Goal: Information Seeking & Learning: Check status

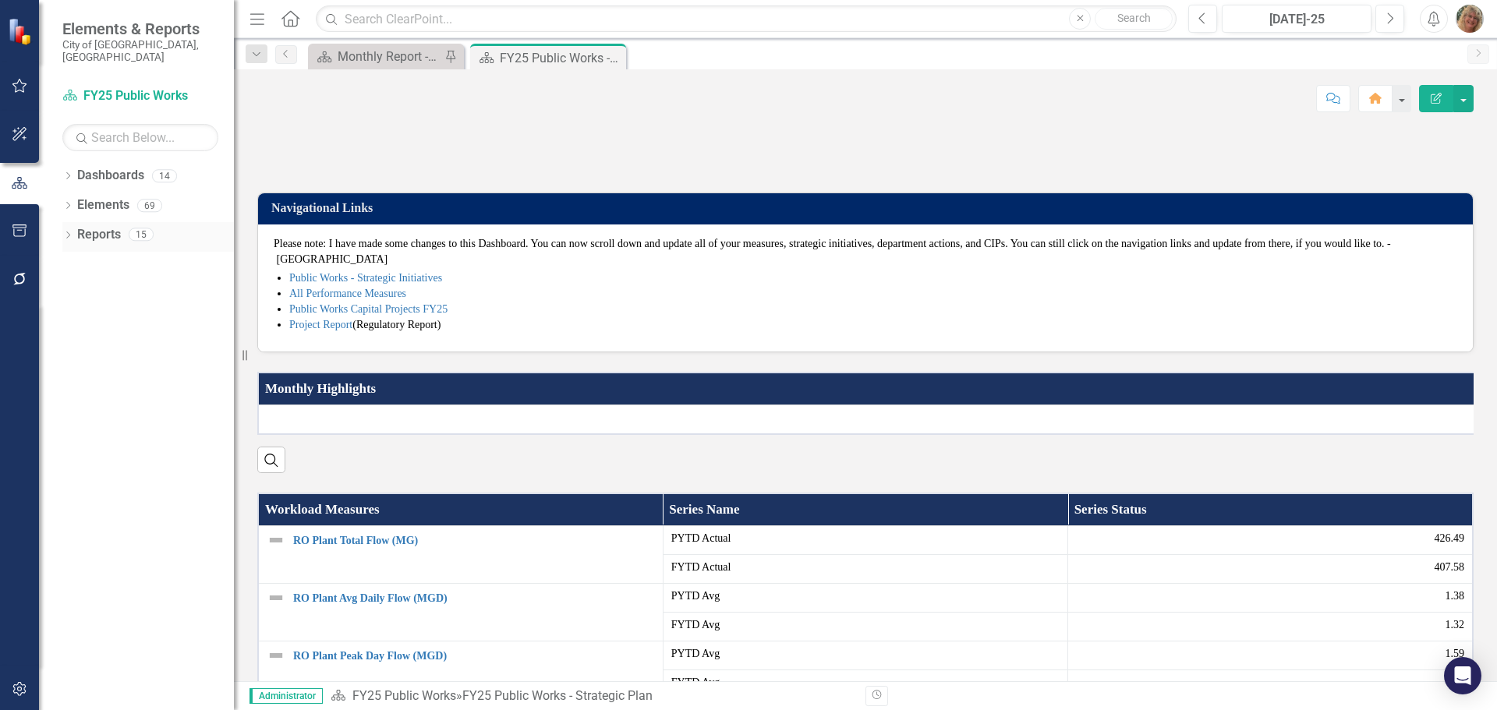
click at [68, 232] on icon "Dropdown" at bounding box center [67, 236] width 11 height 9
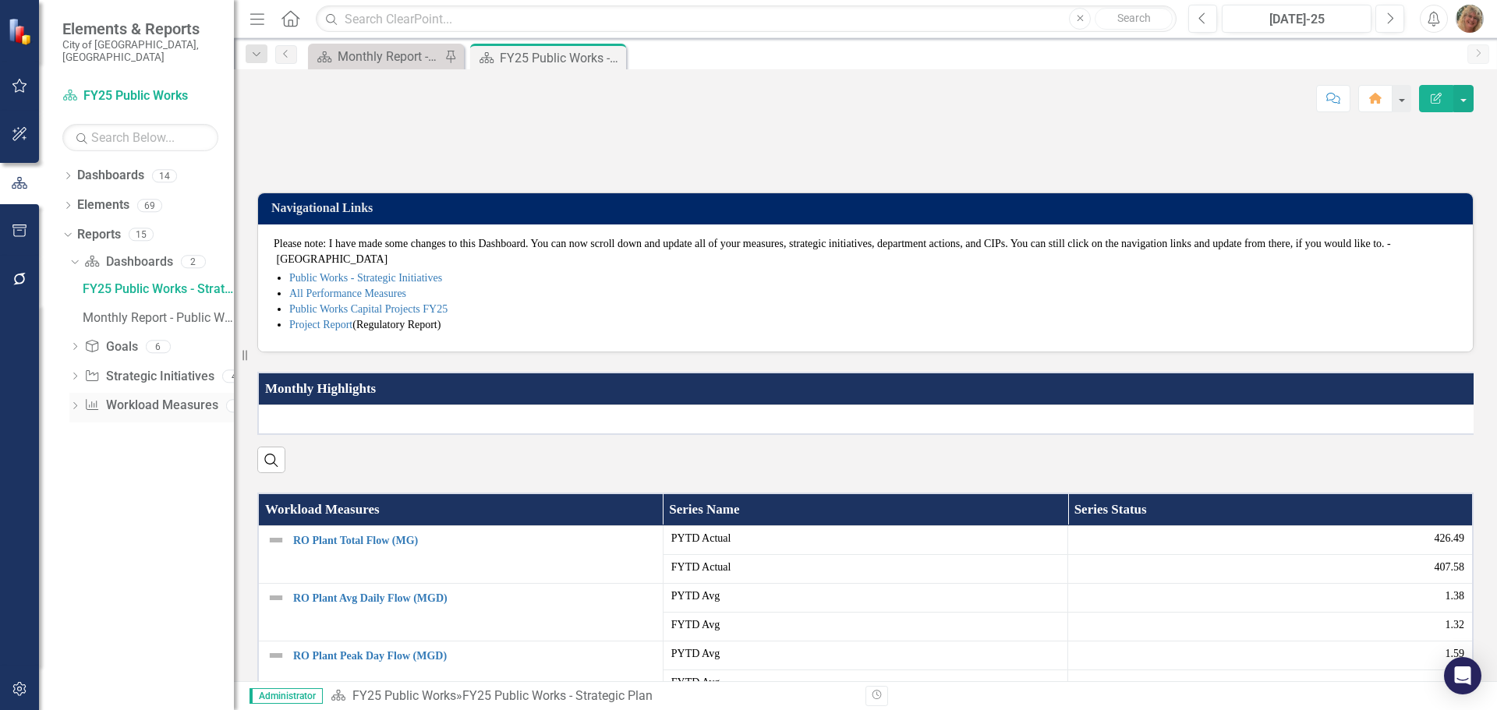
click at [129, 397] on link "Workload Measures Workload Measures" at bounding box center [150, 406] width 133 height 18
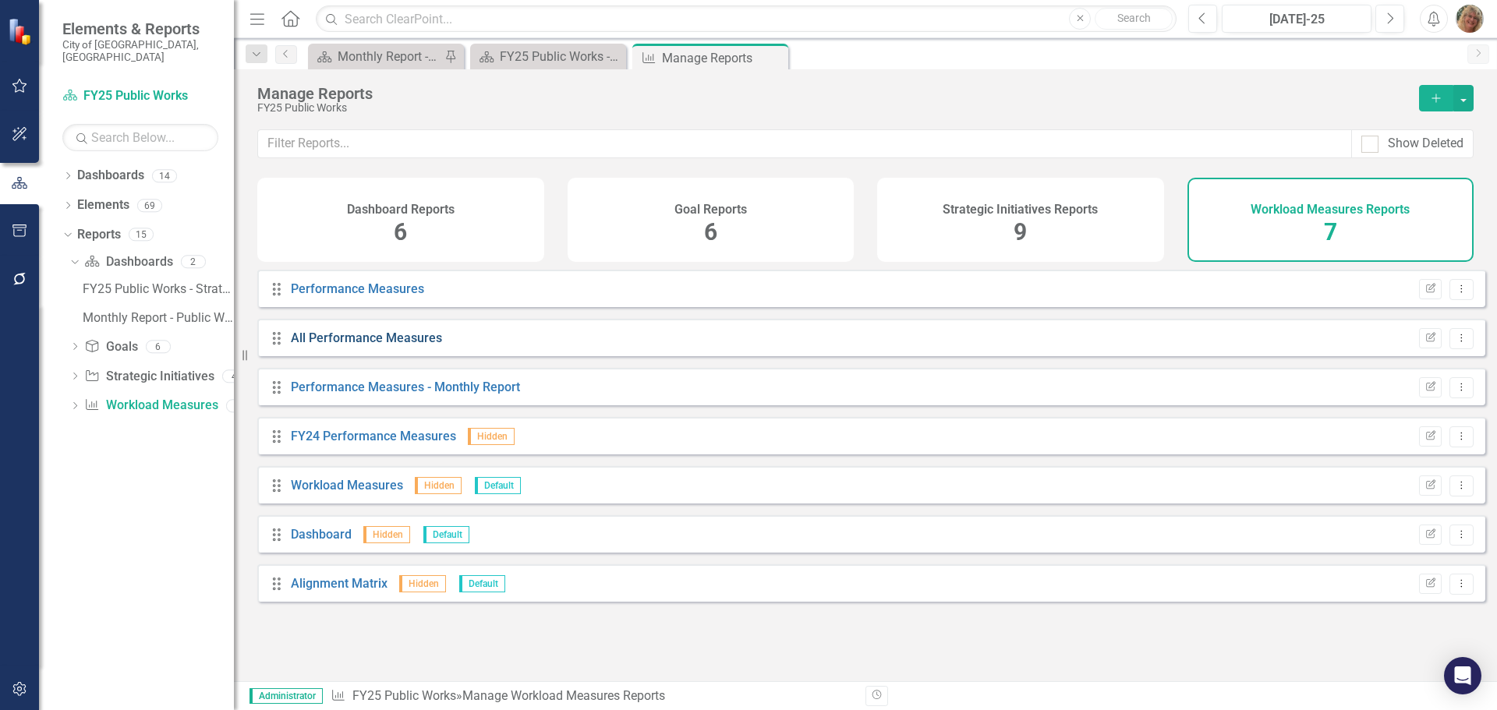
click at [313, 344] on link "All Performance Measures" at bounding box center [366, 337] width 151 height 15
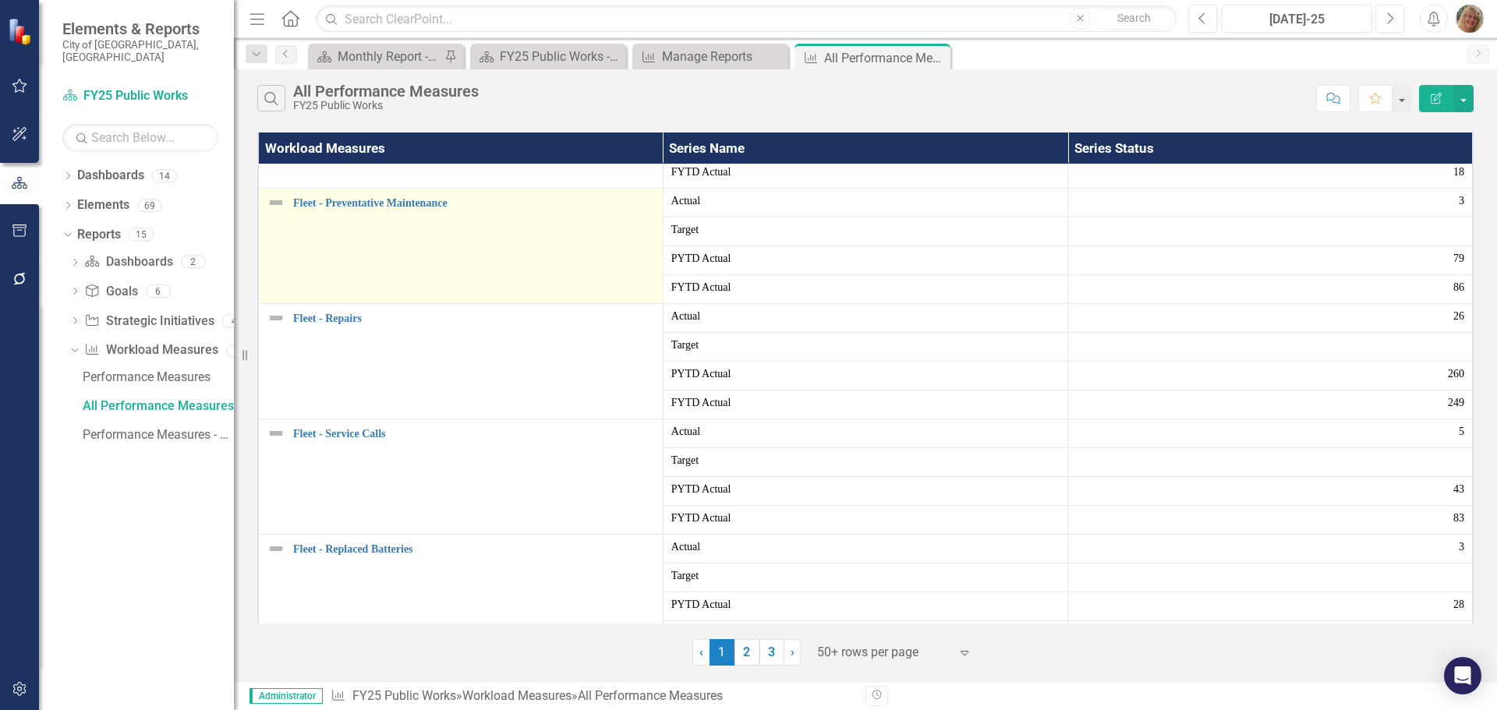
scroll to position [1013, 0]
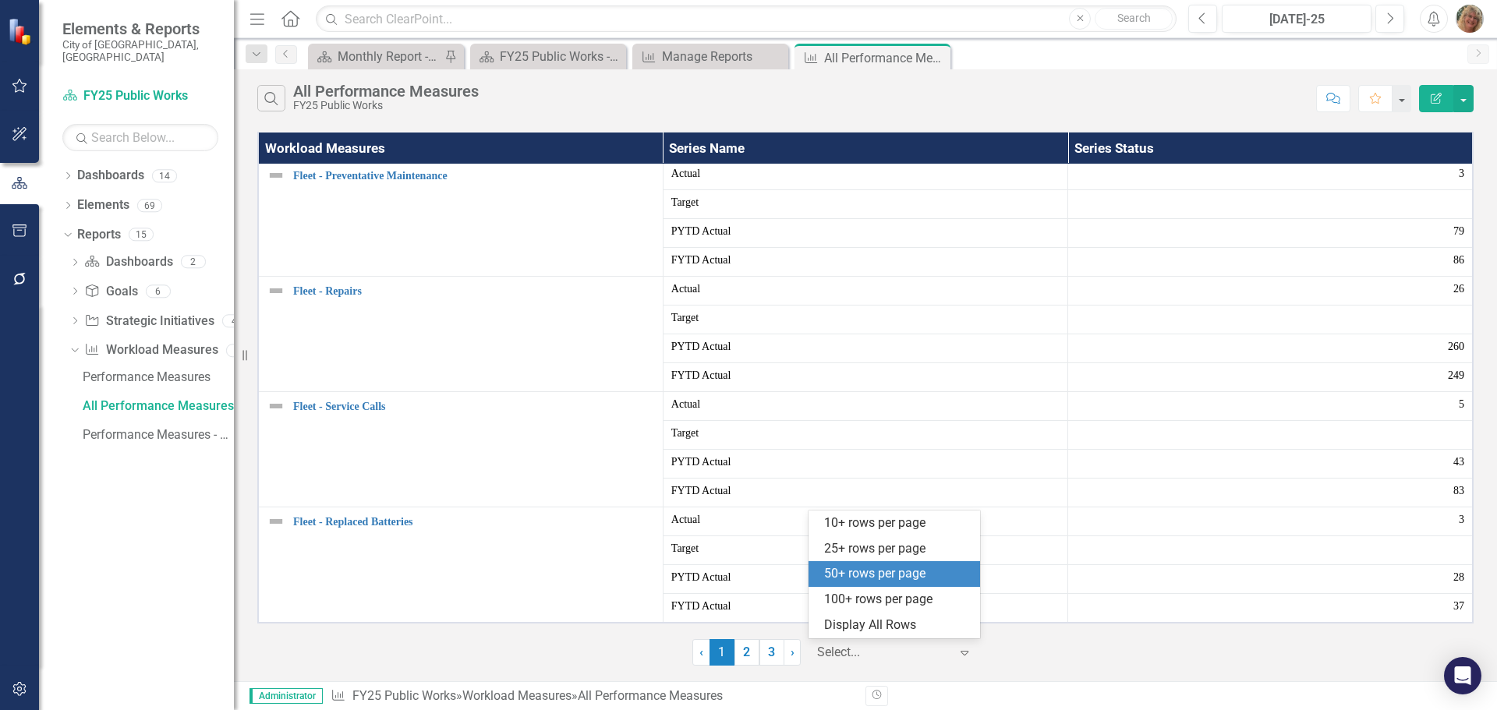
click at [870, 656] on div at bounding box center [883, 652] width 133 height 21
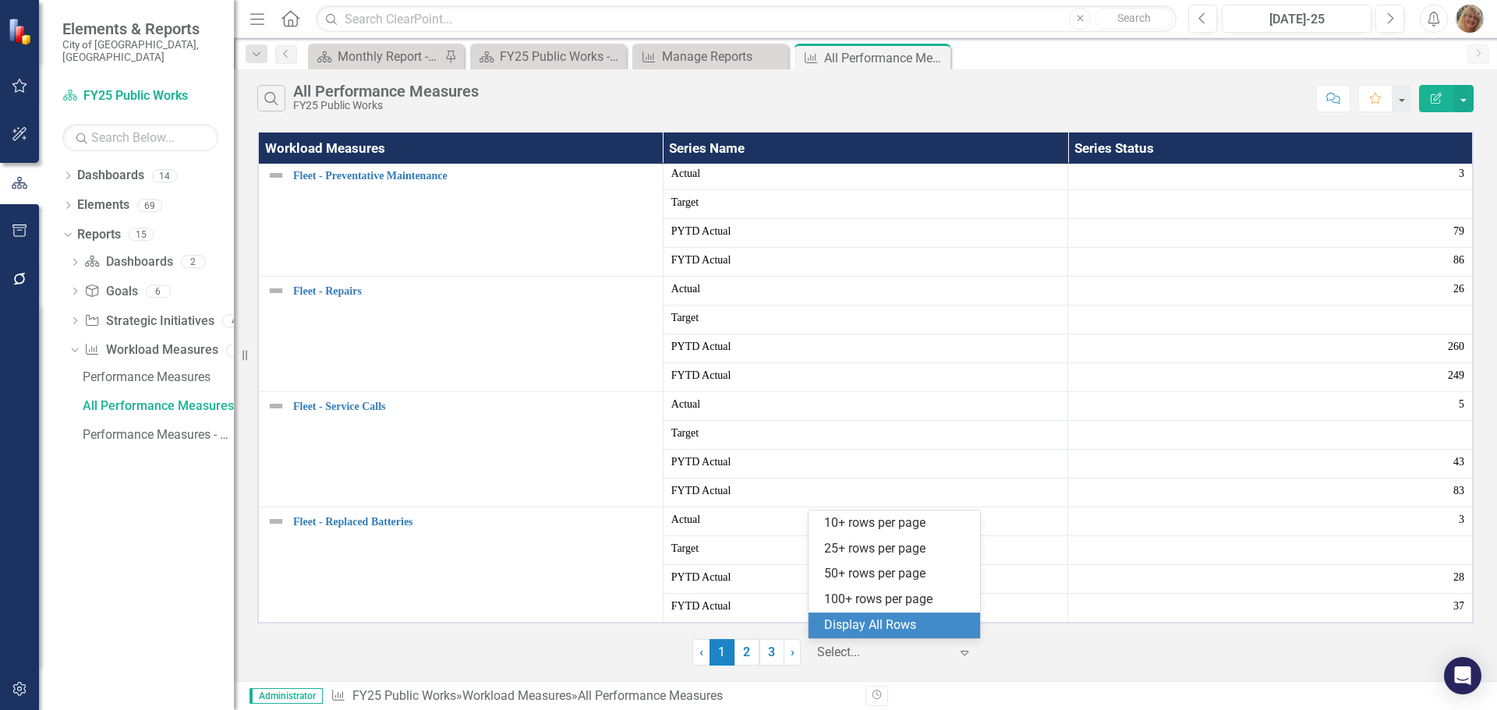
click at [854, 626] on div "Display All Rows" at bounding box center [897, 626] width 147 height 18
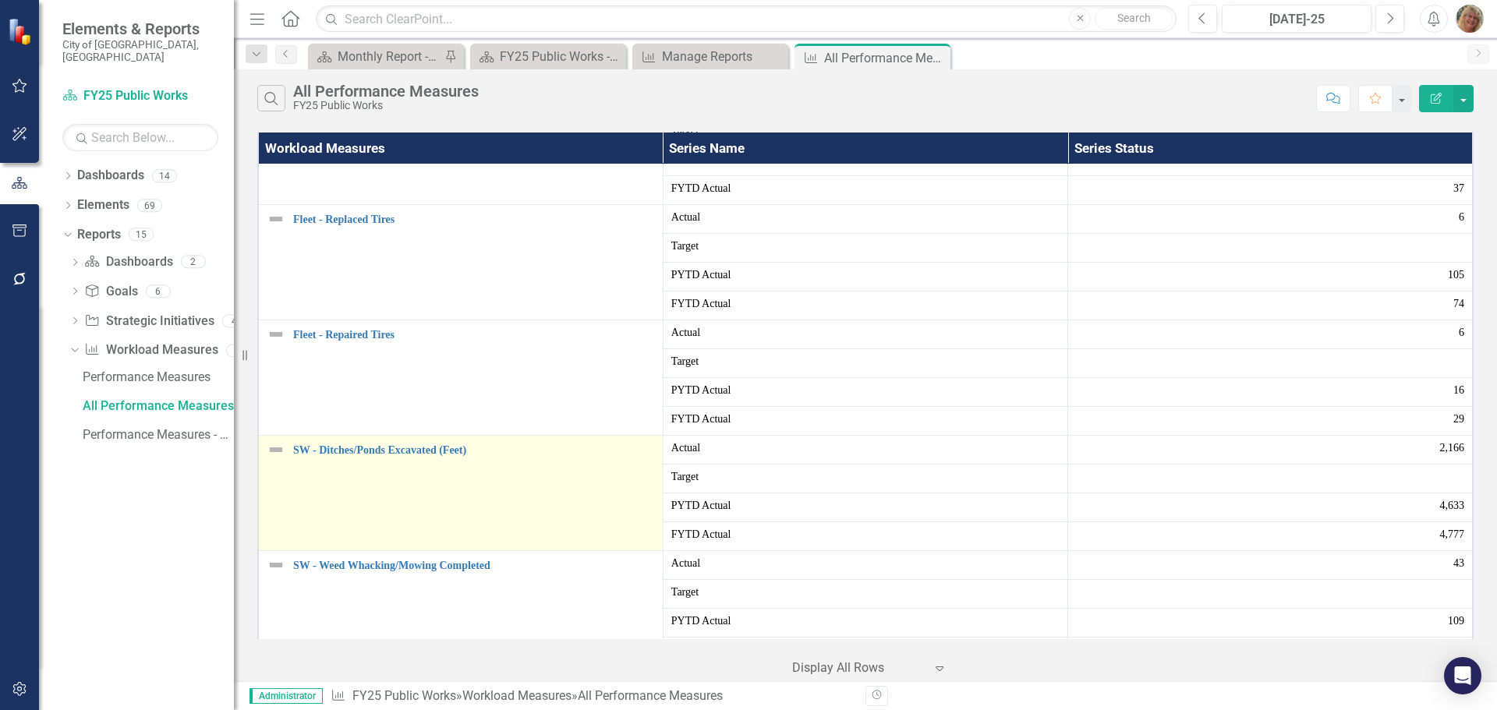
scroll to position [1403, 0]
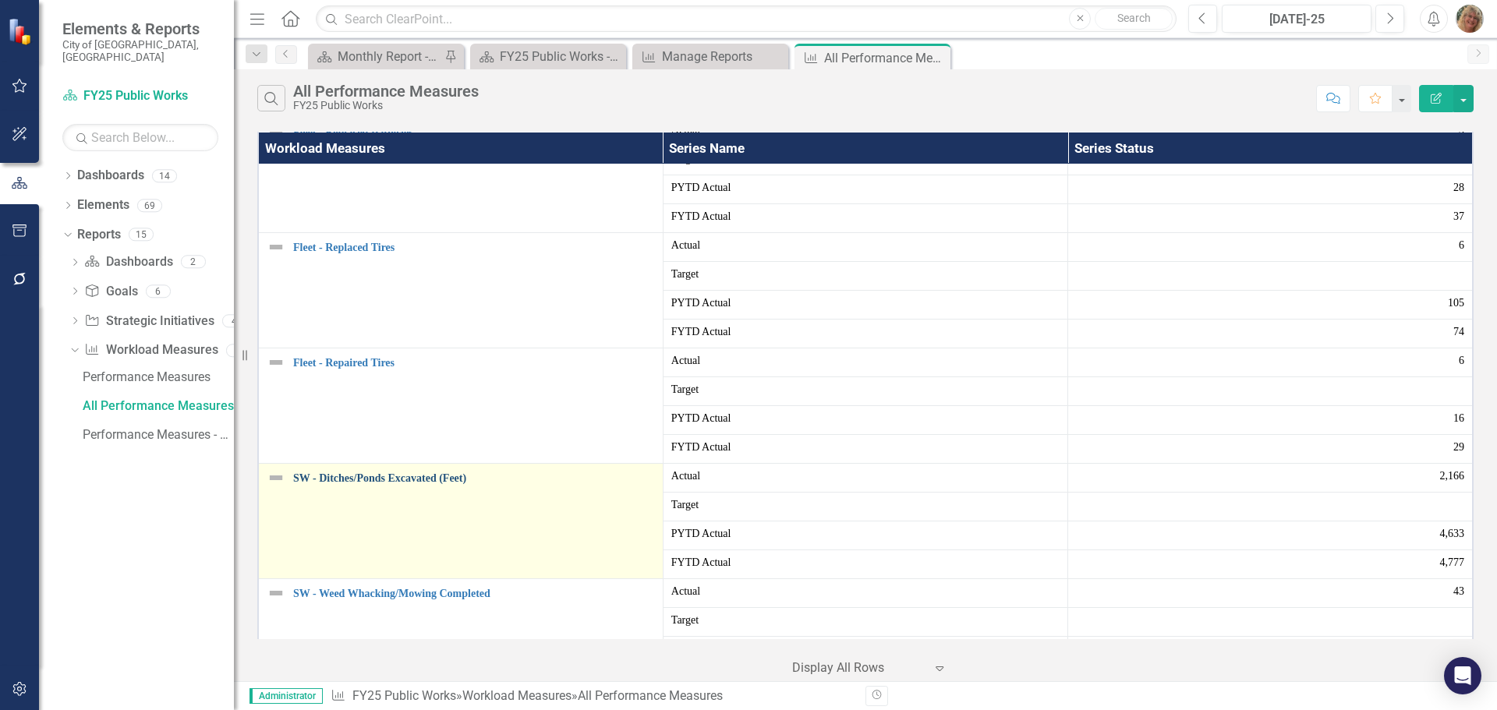
click at [371, 479] on link "SW - Ditches/Ponds Excavated (Feet)" at bounding box center [474, 478] width 362 height 12
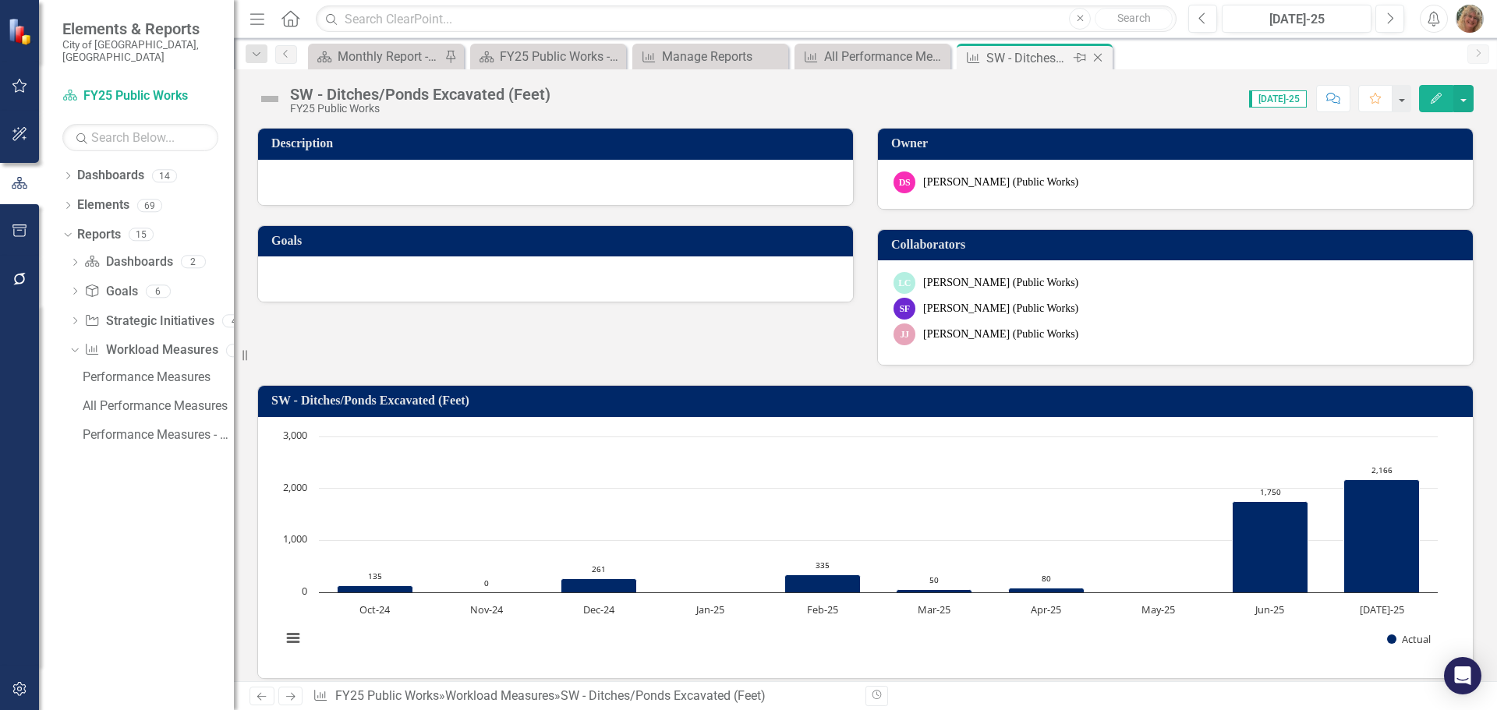
click at [1096, 54] on icon "Close" at bounding box center [1098, 57] width 16 height 12
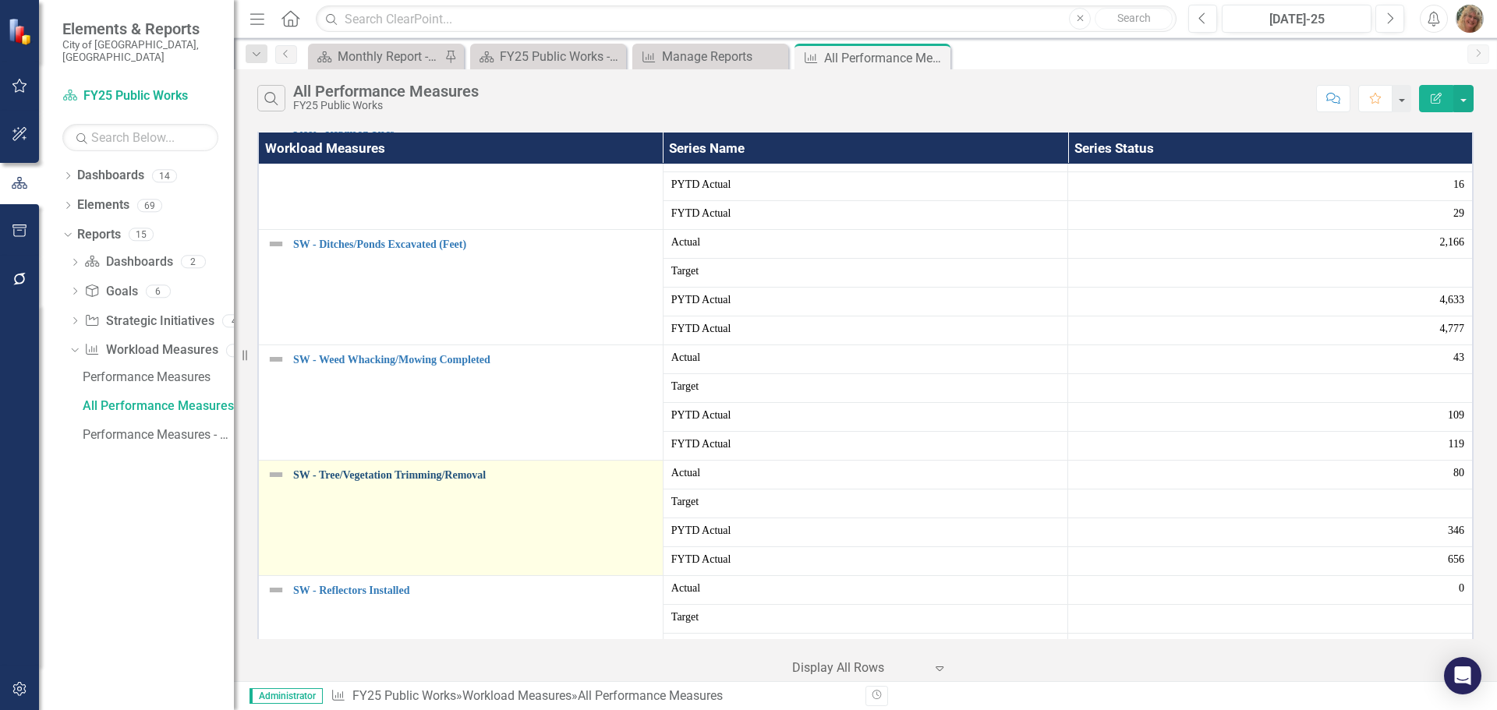
scroll to position [1715, 0]
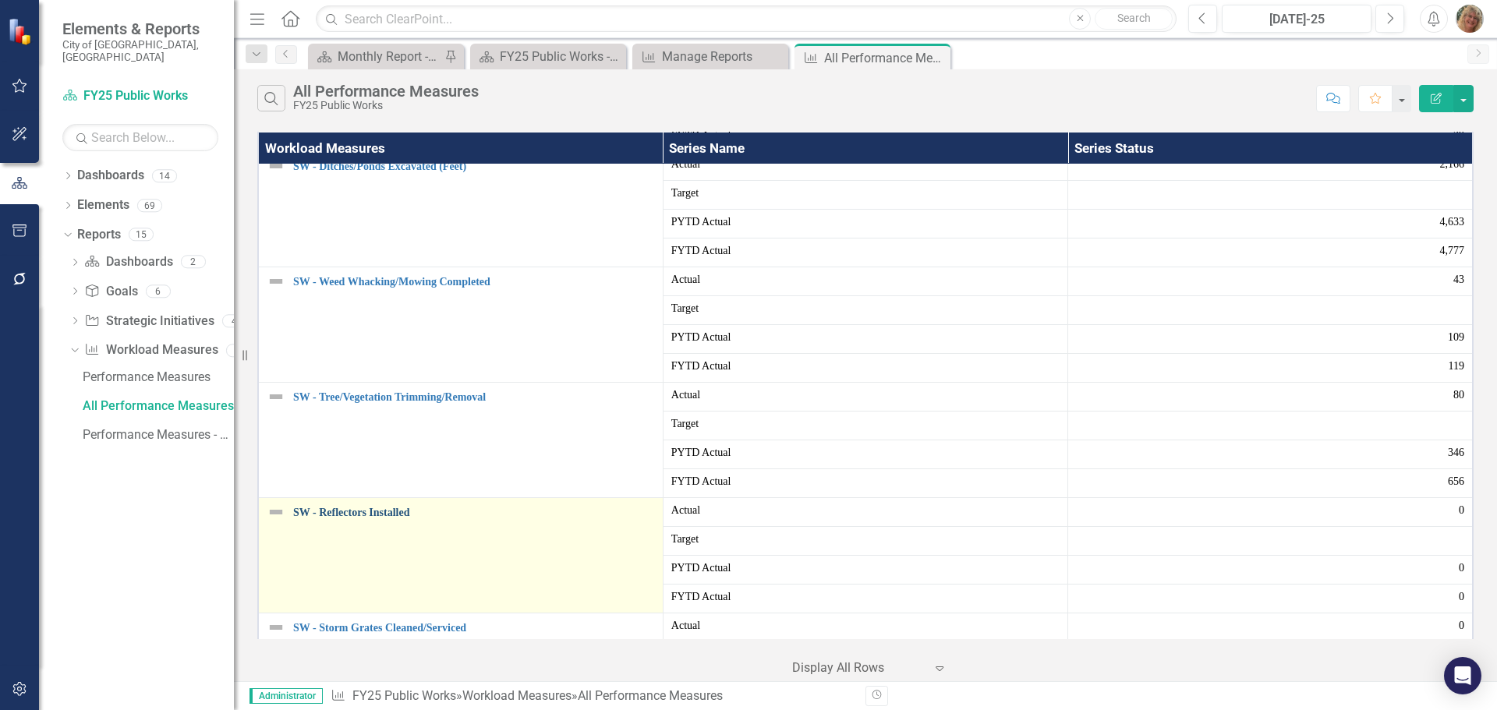
click at [374, 507] on link "SW - Reflectors Installed" at bounding box center [474, 513] width 362 height 12
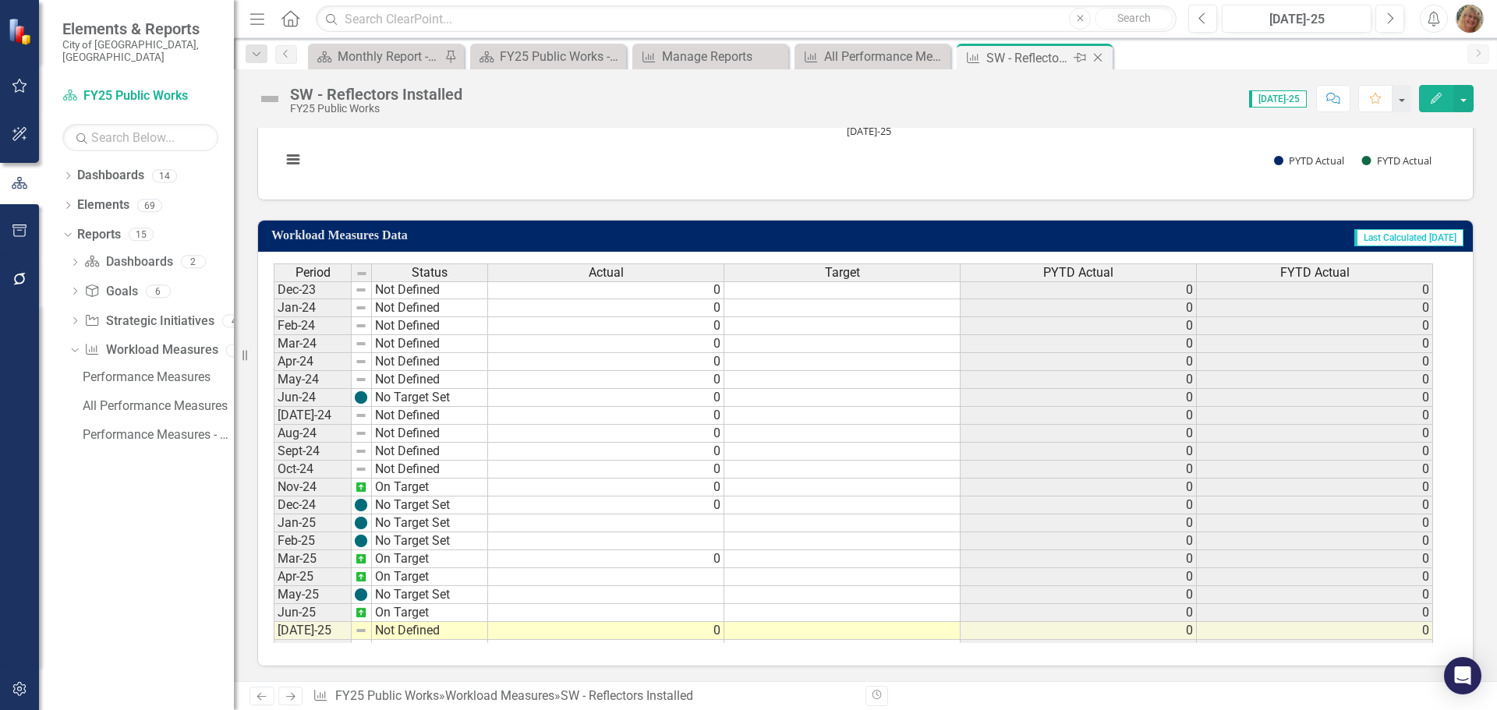
click at [1099, 55] on icon "Close" at bounding box center [1098, 57] width 16 height 12
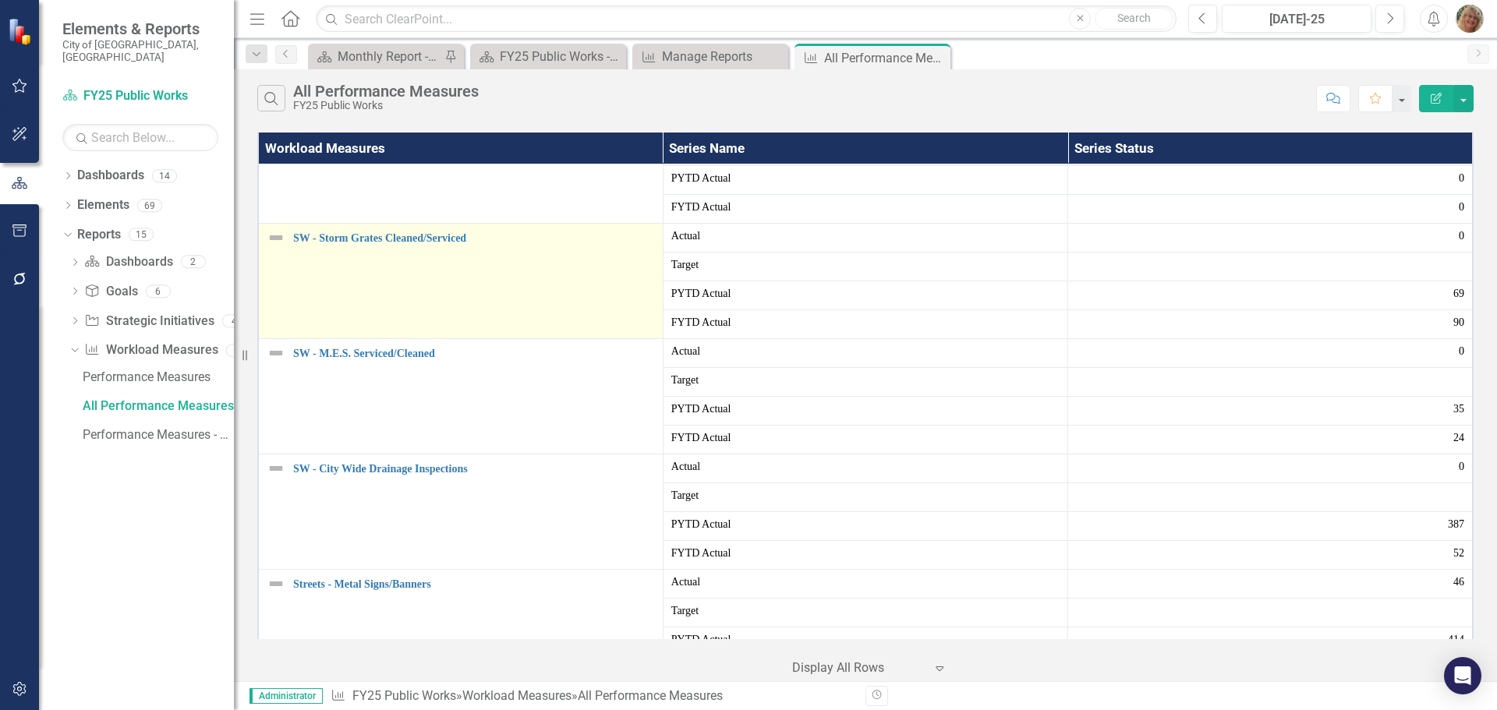
scroll to position [2182, 0]
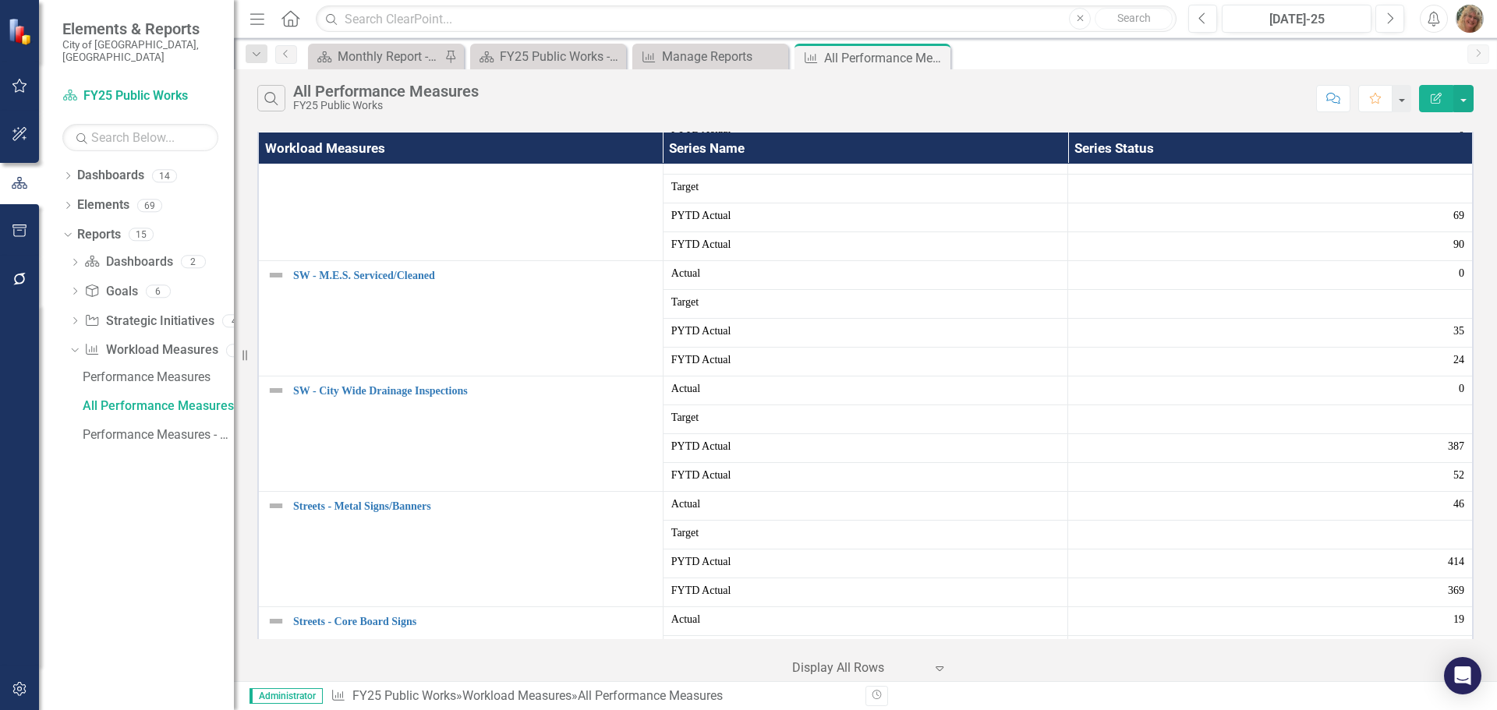
click at [1463, 22] on img "button" at bounding box center [1469, 19] width 28 height 28
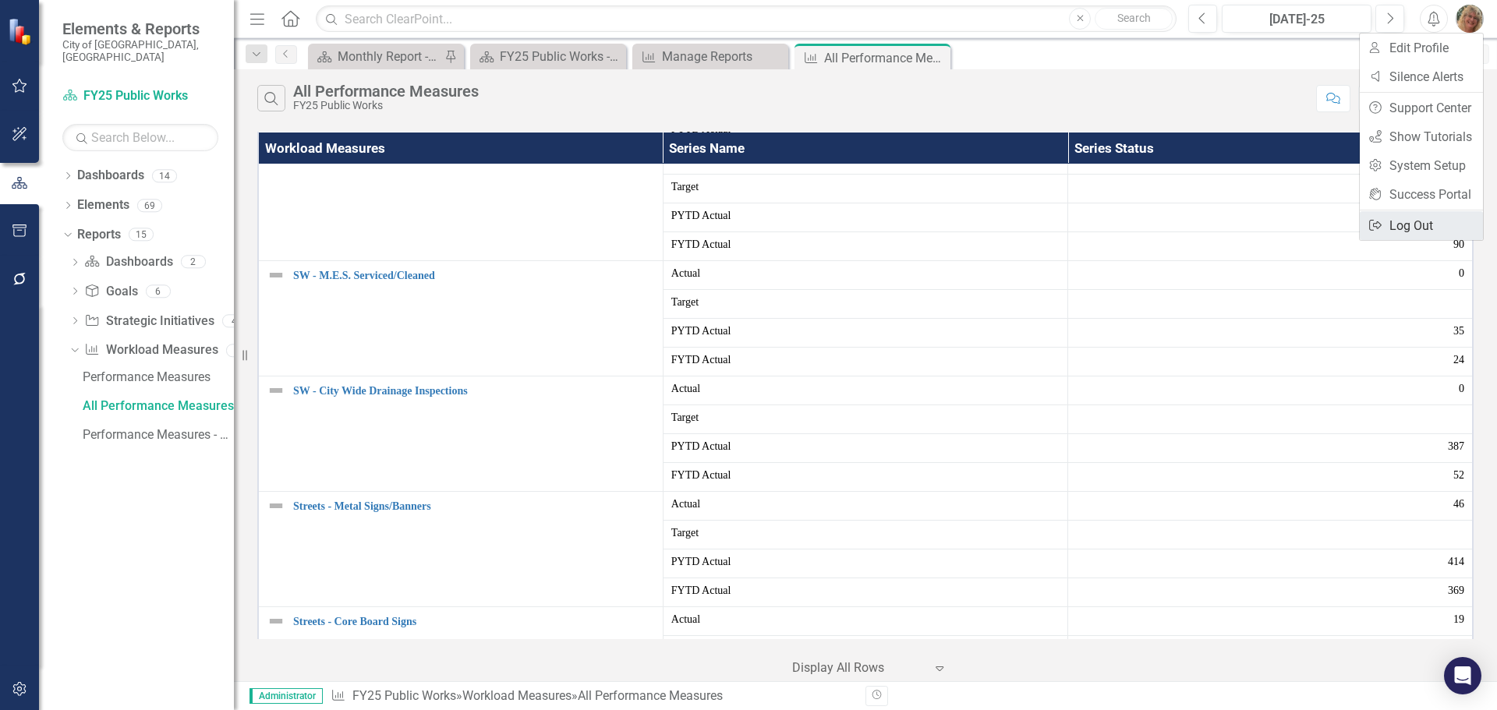
click at [1408, 221] on link "Logout Log Out" at bounding box center [1420, 225] width 123 height 29
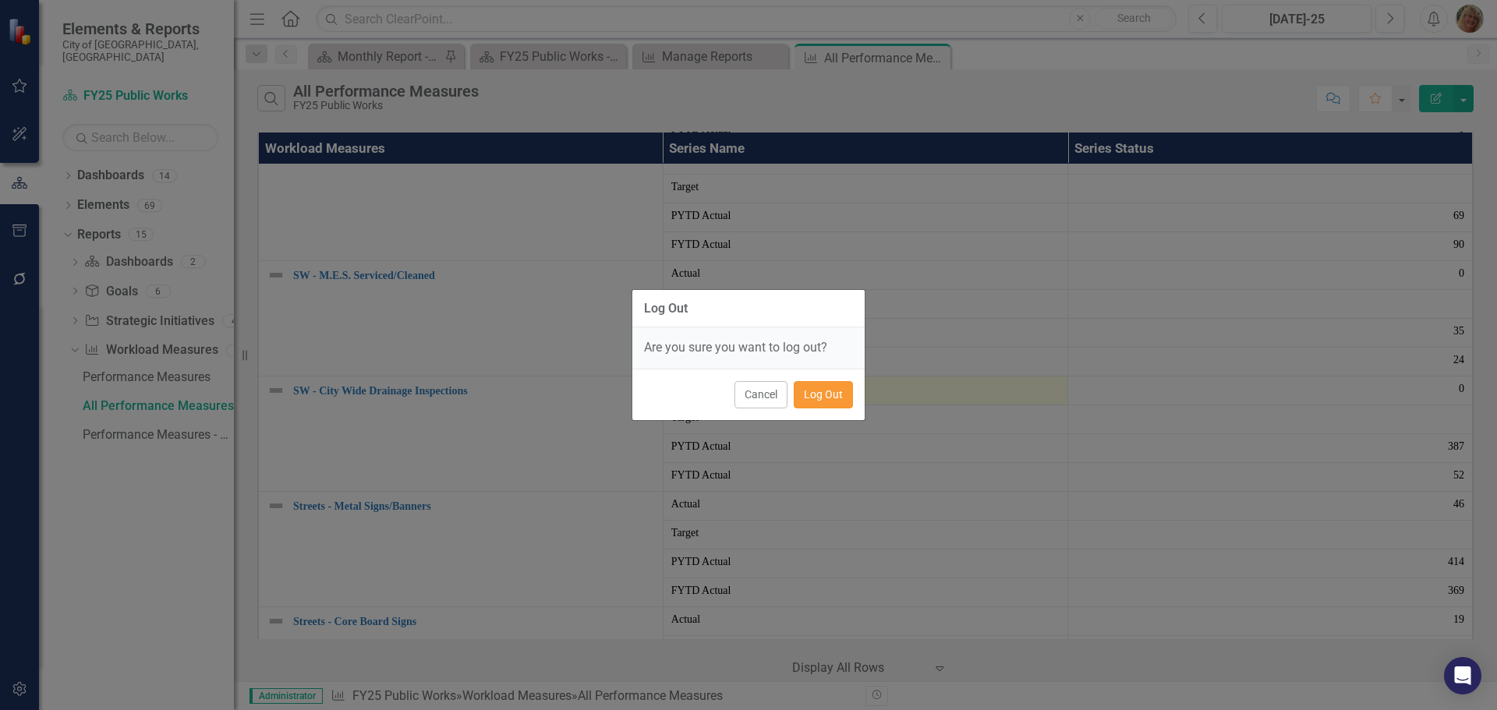
click at [822, 394] on button "Log Out" at bounding box center [822, 394] width 59 height 27
